Goal: Information Seeking & Learning: Learn about a topic

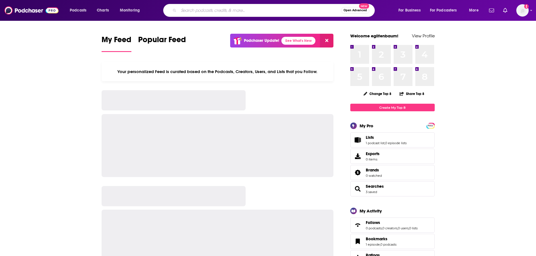
click at [244, 12] on input "Search podcasts, credits, & more..." at bounding box center [260, 10] width 162 height 9
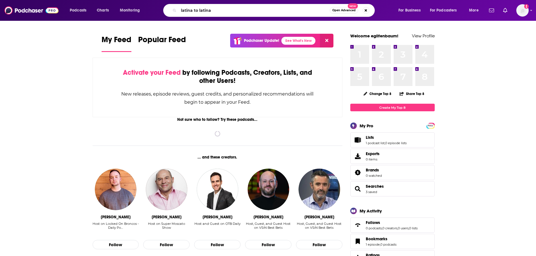
type input "latina to latina"
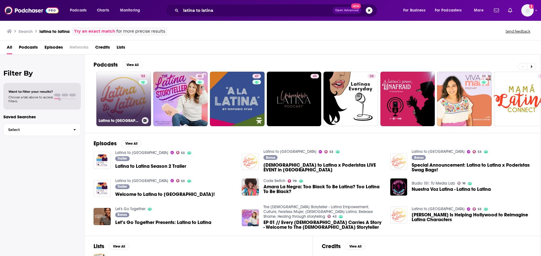
click at [132, 90] on link "53 Latina to Latina" at bounding box center [123, 99] width 55 height 55
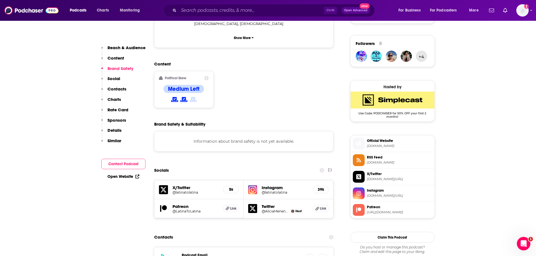
scroll to position [398, 0]
